Goal: Check status

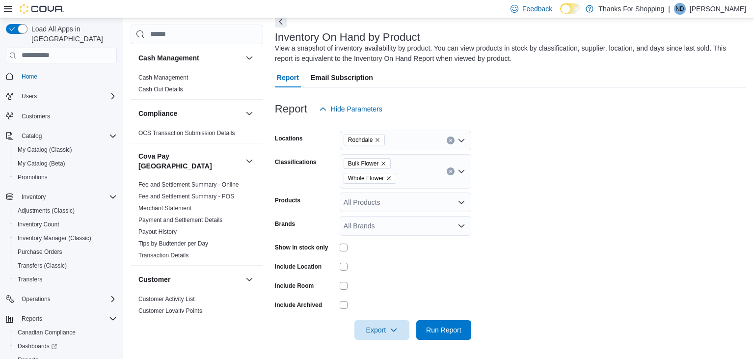
scroll to position [41, 0]
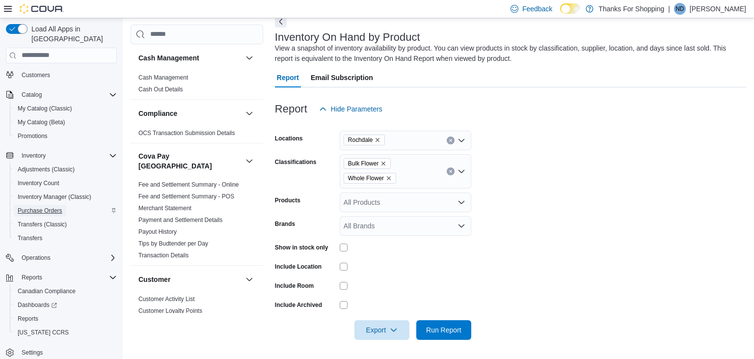
click at [41, 207] on span "Purchase Orders" at bounding box center [40, 211] width 45 height 8
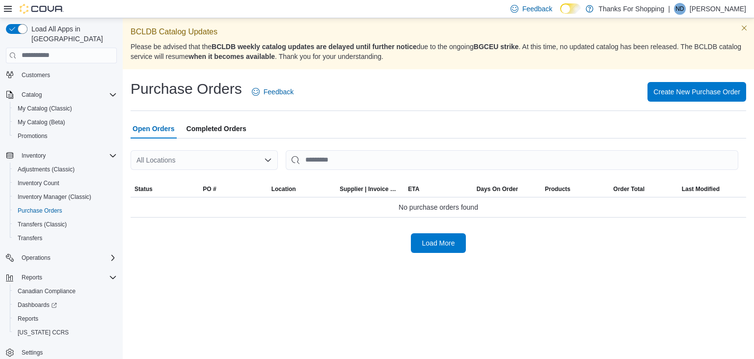
click at [235, 162] on div "All Locations" at bounding box center [204, 160] width 147 height 20
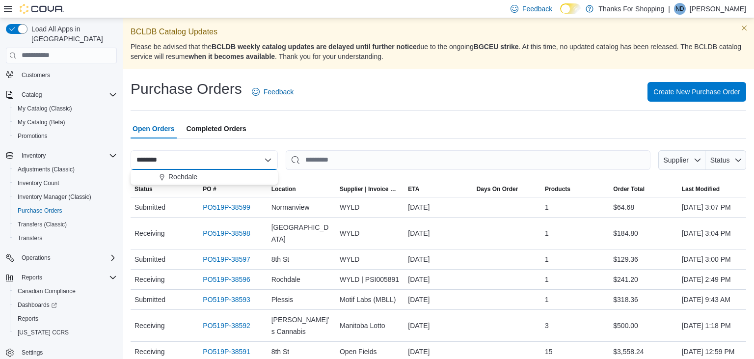
type input "********"
click at [190, 176] on span "Rochdale" at bounding box center [182, 177] width 29 height 10
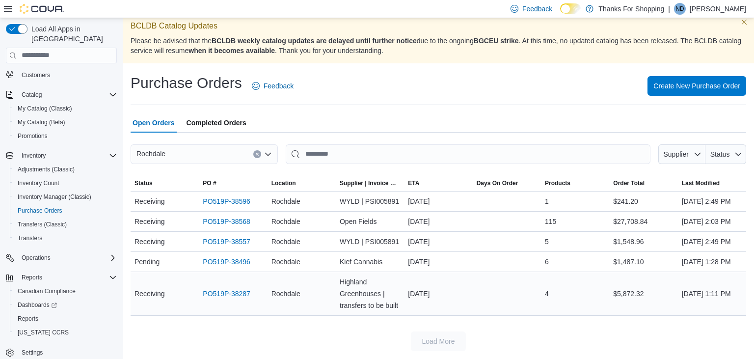
scroll to position [52, 0]
click at [437, 113] on div "Open Orders Completed Orders" at bounding box center [439, 123] width 616 height 20
